Goal: Browse casually

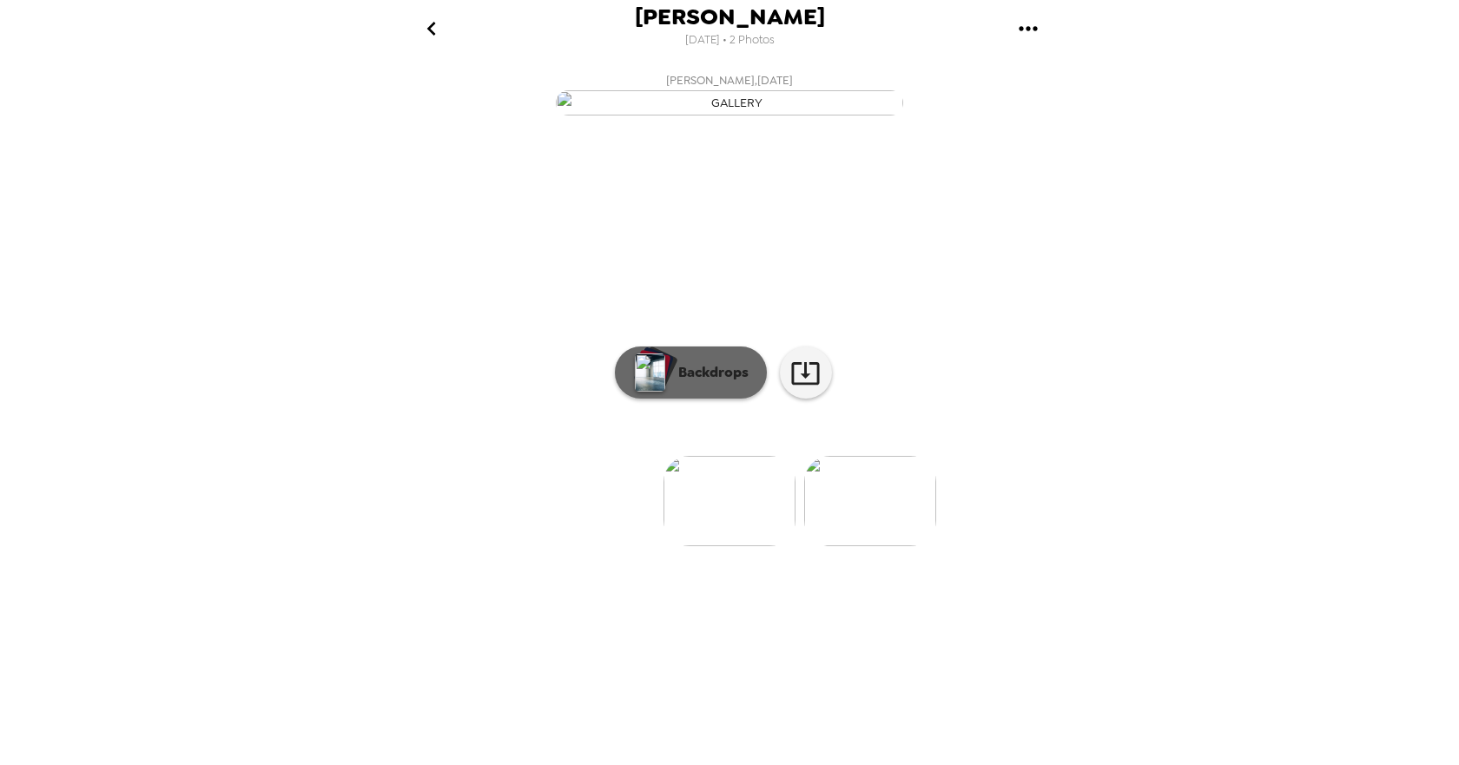
click at [698, 383] on p "Backdrops" at bounding box center [709, 372] width 79 height 21
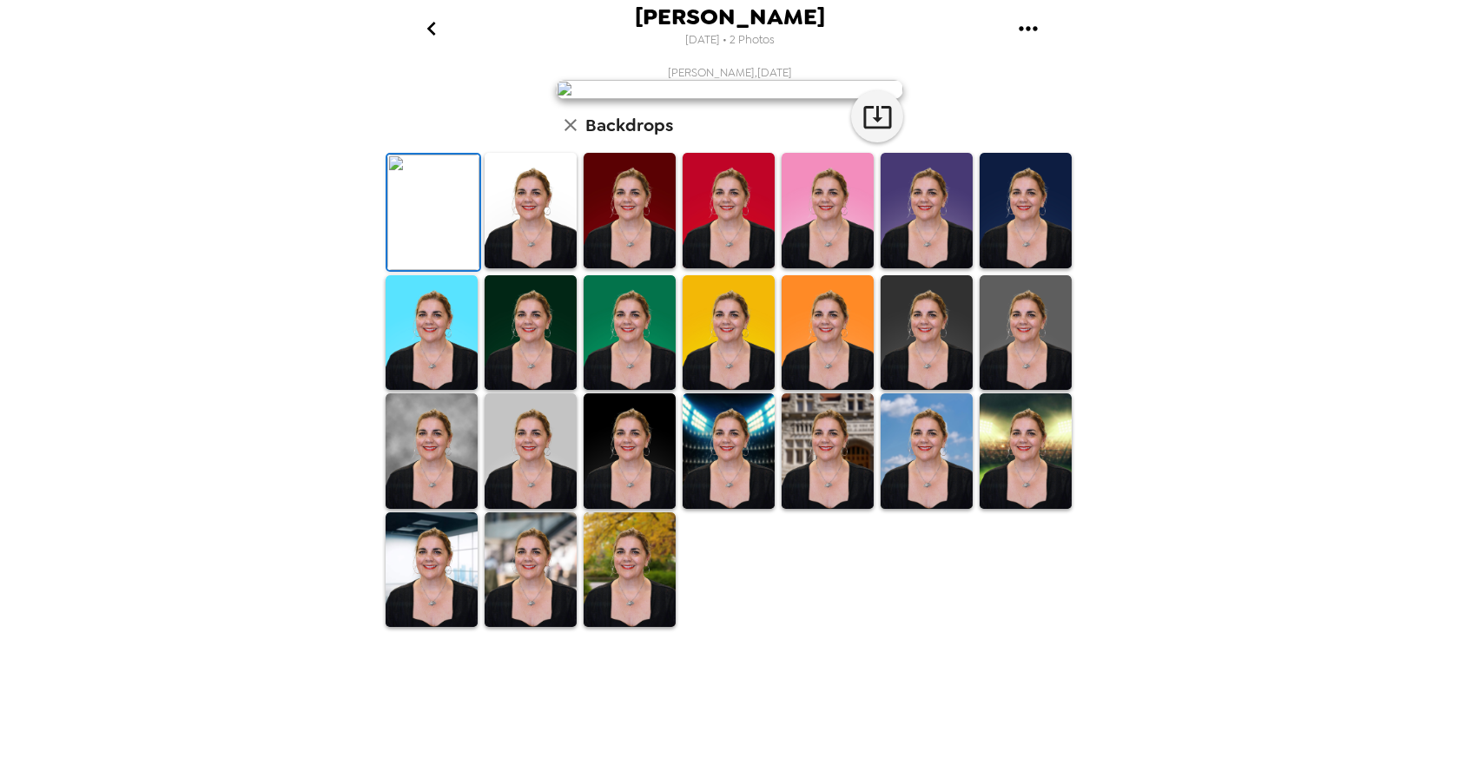
scroll to position [261, 0]
click at [805, 509] on img at bounding box center [828, 451] width 92 height 116
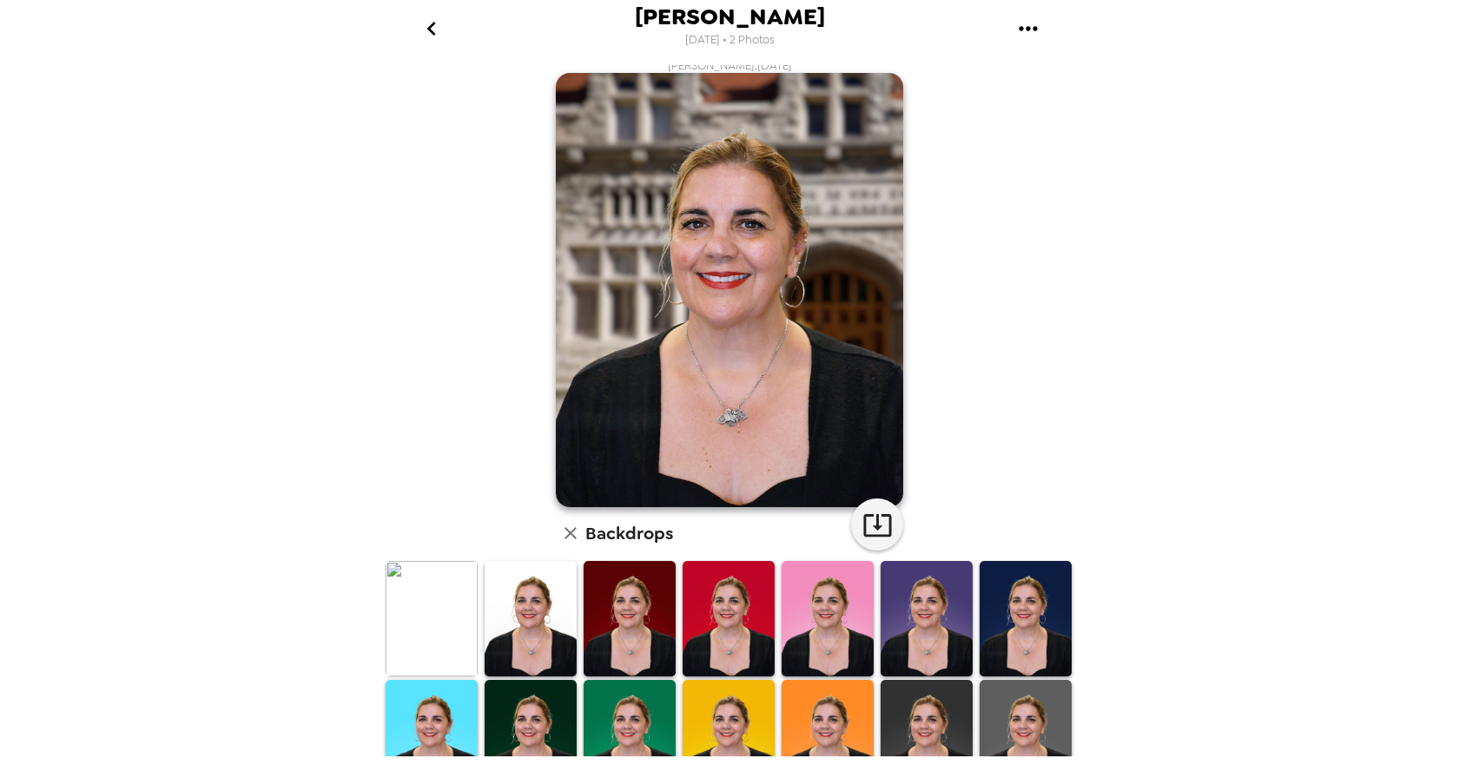
scroll to position [0, 0]
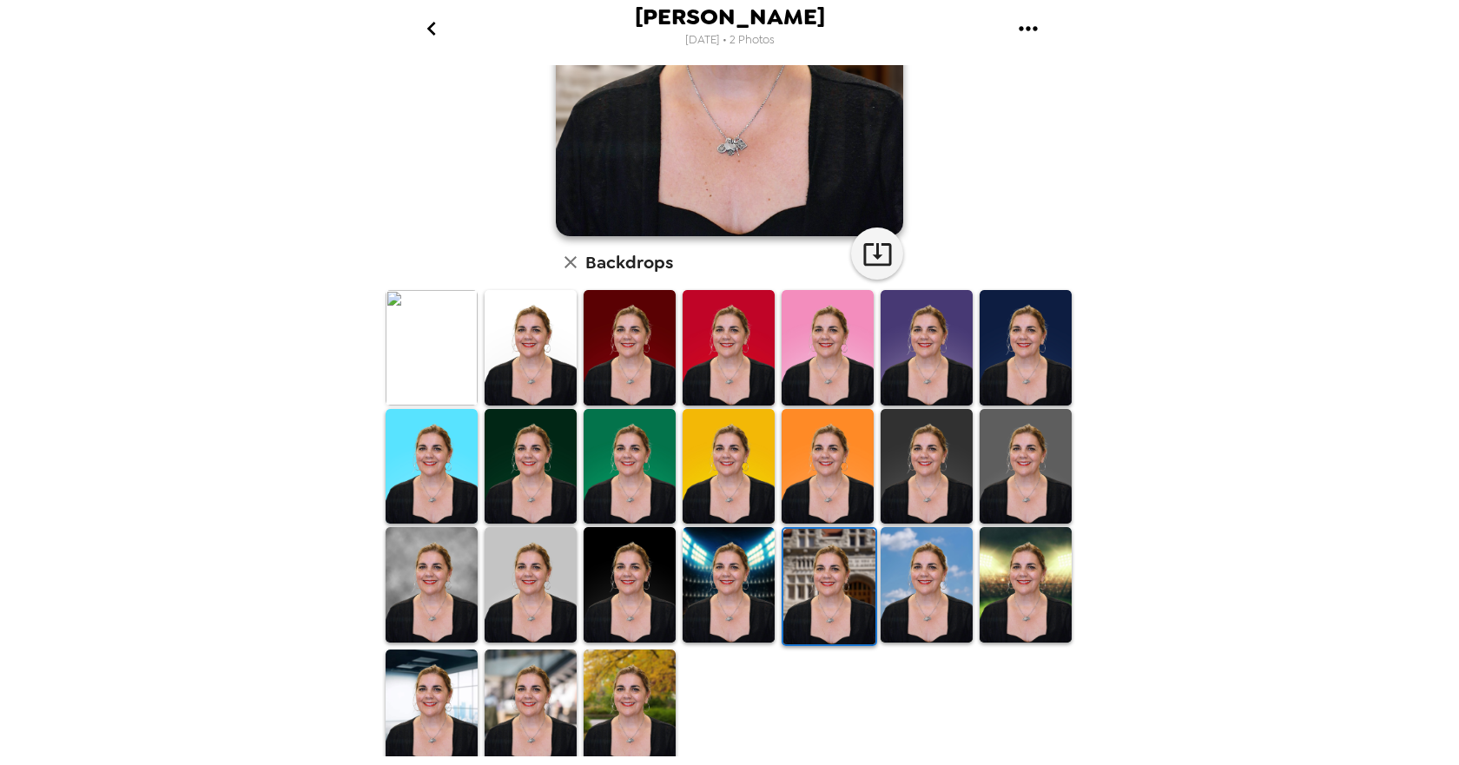
click at [405, 336] on img at bounding box center [432, 348] width 92 height 116
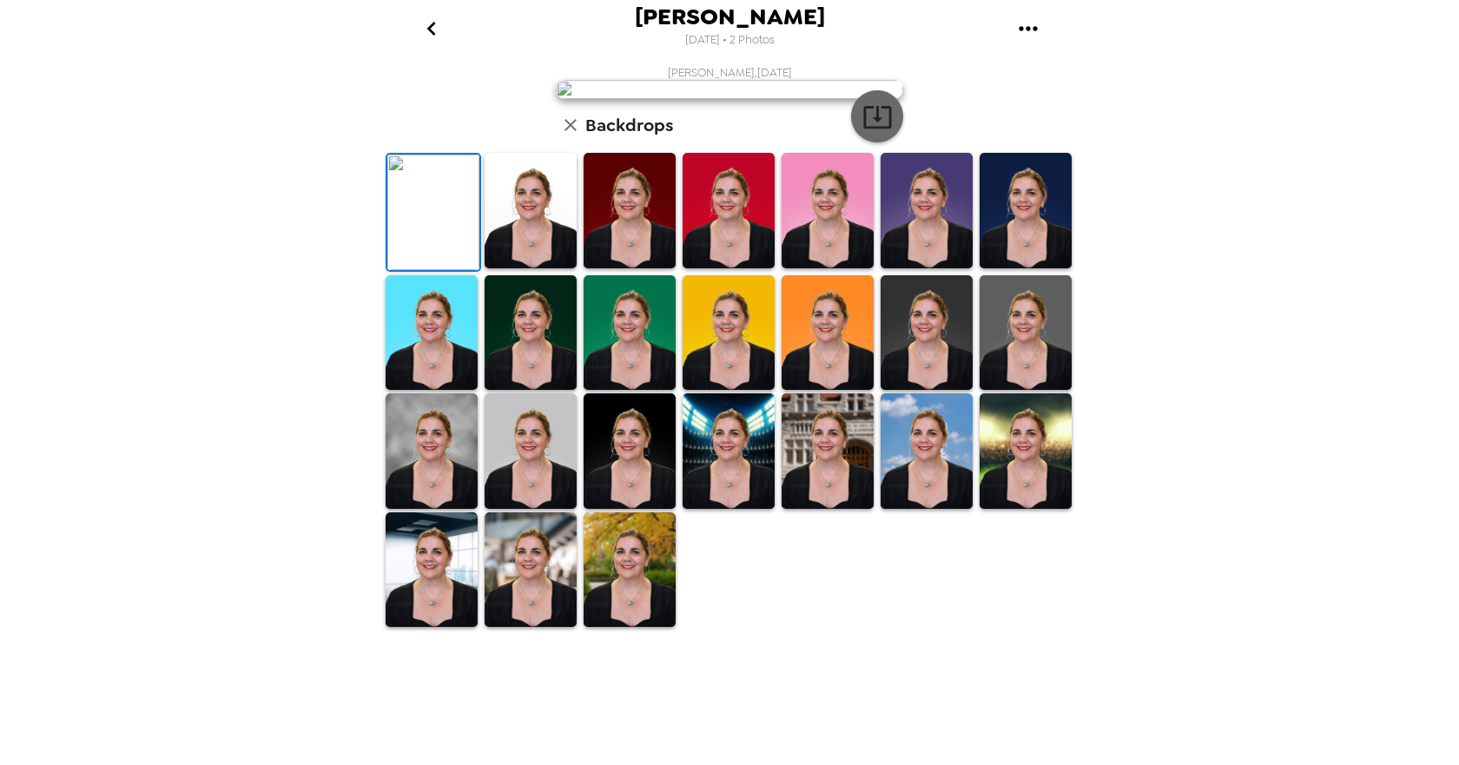
click at [870, 129] on icon "button" at bounding box center [877, 117] width 28 height 23
click at [1116, 128] on div "[PERSON_NAME] [DATE] • 2 Photos [PERSON_NAME] , [DATE] Backdrops" at bounding box center [729, 382] width 1459 height 765
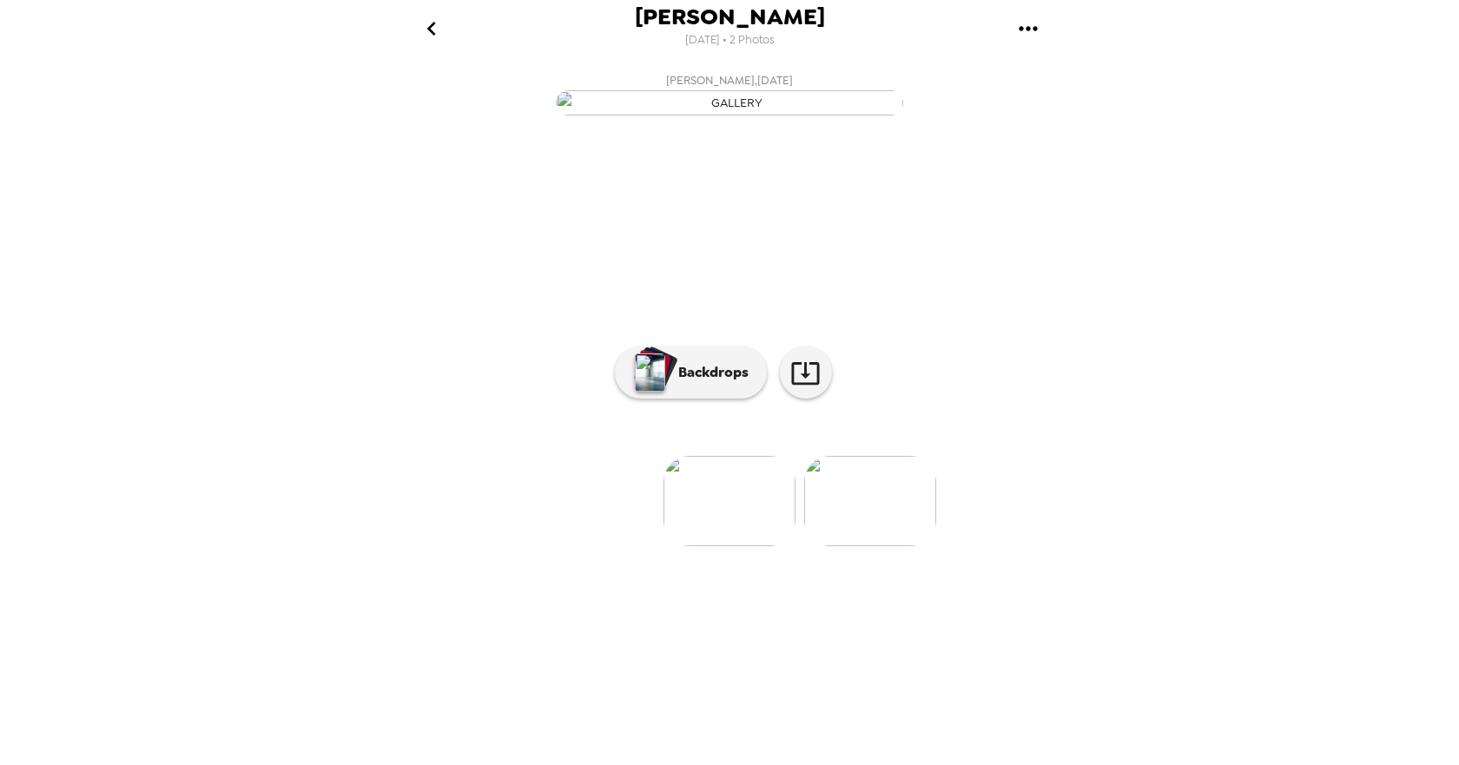
click at [877, 546] on img at bounding box center [870, 501] width 132 height 90
click at [804, 388] on icon at bounding box center [805, 373] width 30 height 30
click at [593, 546] on img at bounding box center [591, 501] width 132 height 90
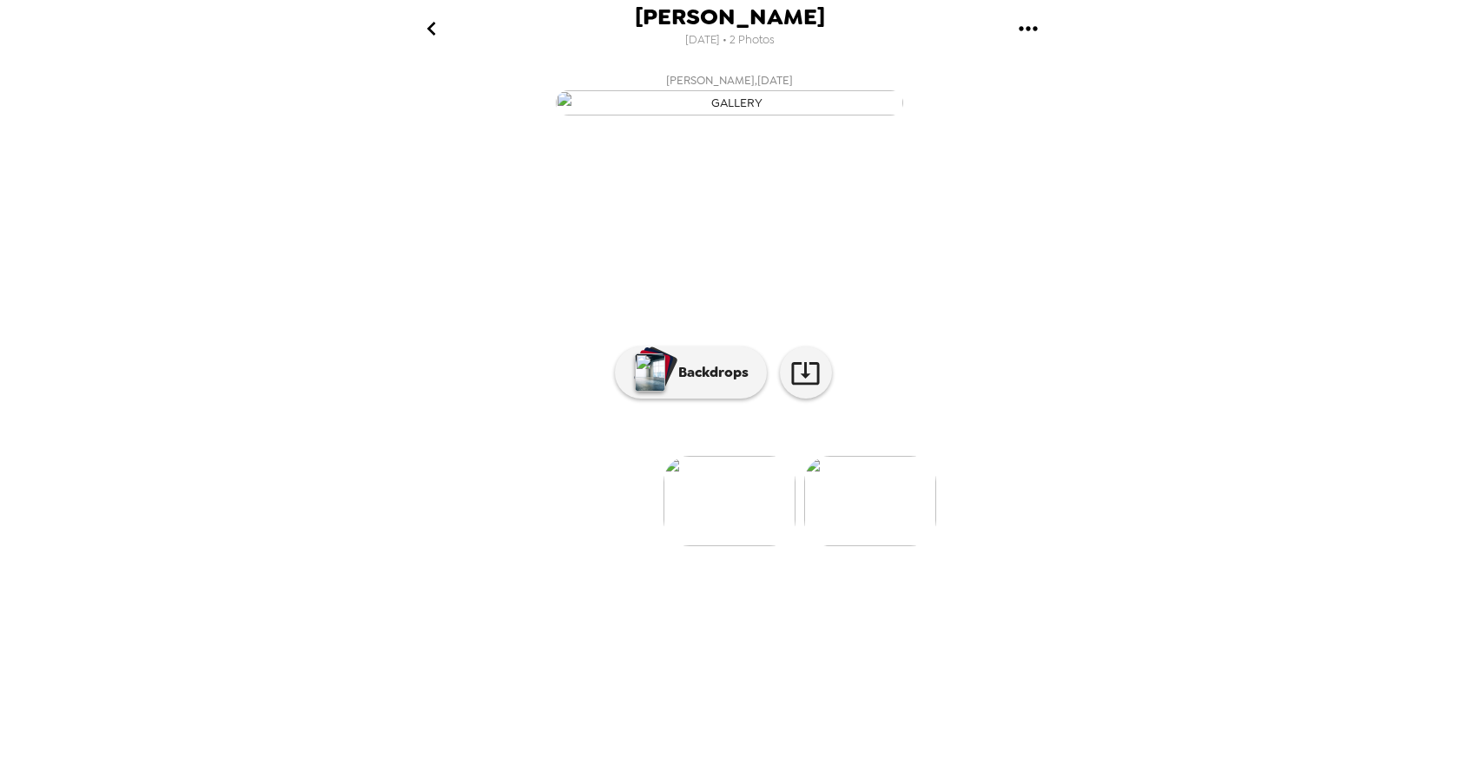
click at [874, 546] on img at bounding box center [870, 501] width 132 height 90
click at [604, 546] on img at bounding box center [591, 501] width 132 height 90
